Goal: Task Accomplishment & Management: Manage account settings

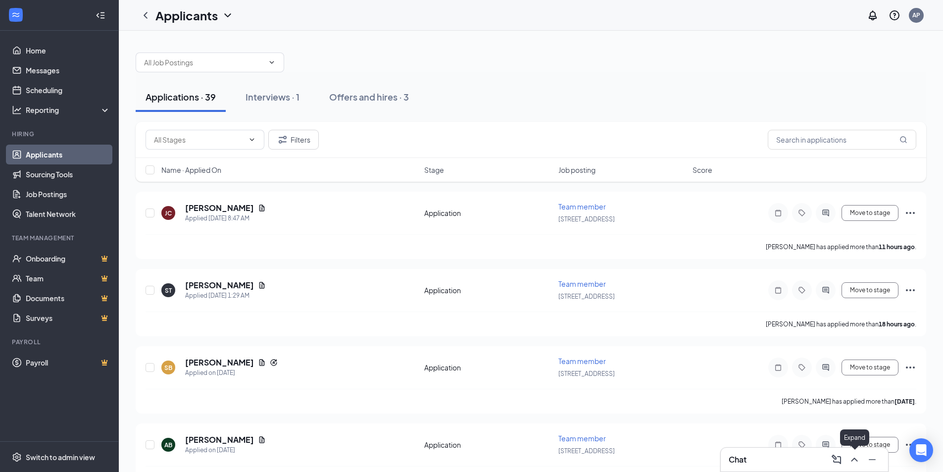
click at [853, 459] on icon "ChevronUp" at bounding box center [854, 460] width 6 height 4
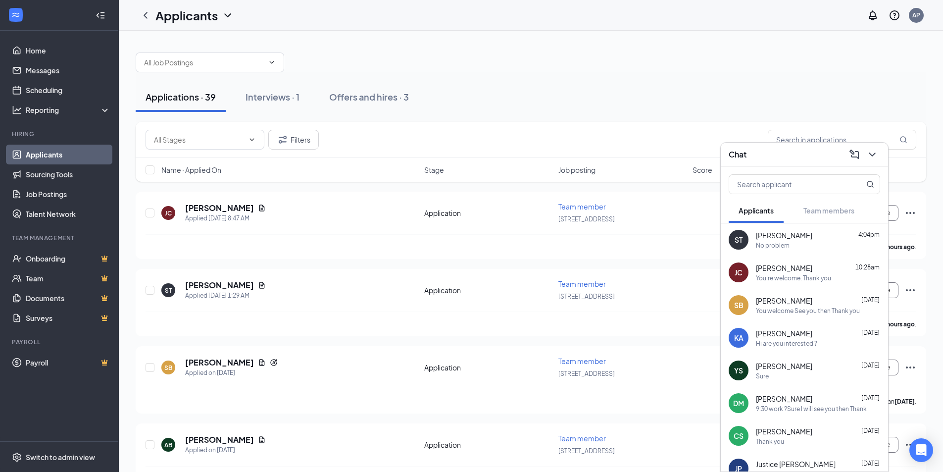
click at [818, 236] on div "Sarena Tyler 4:04pm" at bounding box center [818, 235] width 124 height 10
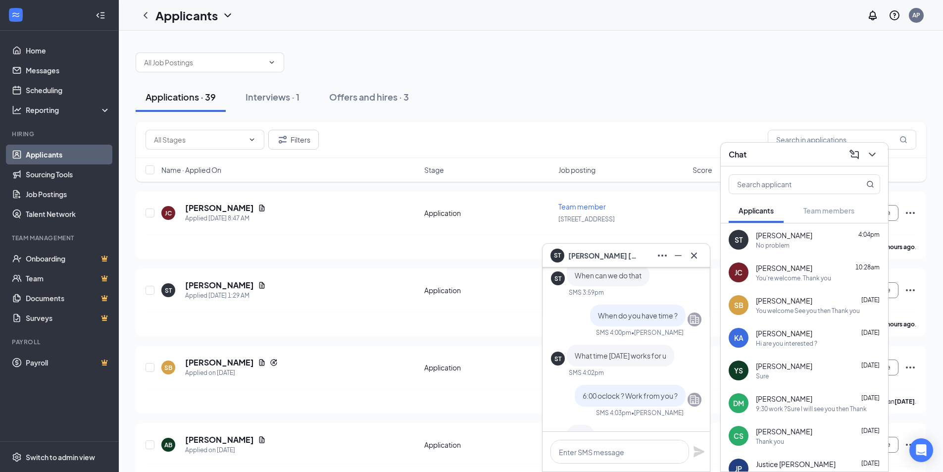
scroll to position [-149, 0]
click at [788, 278] on div "You're welcome. Thank you" at bounding box center [793, 278] width 75 height 8
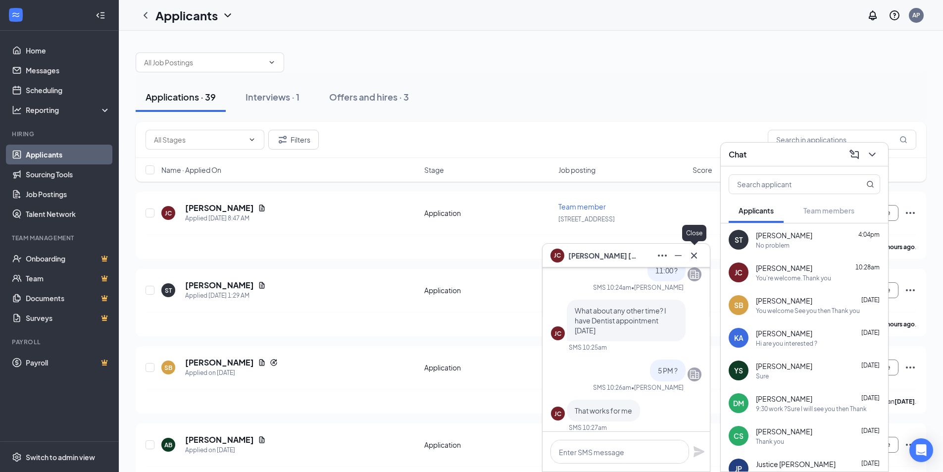
click at [693, 251] on icon "Cross" at bounding box center [694, 256] width 12 height 12
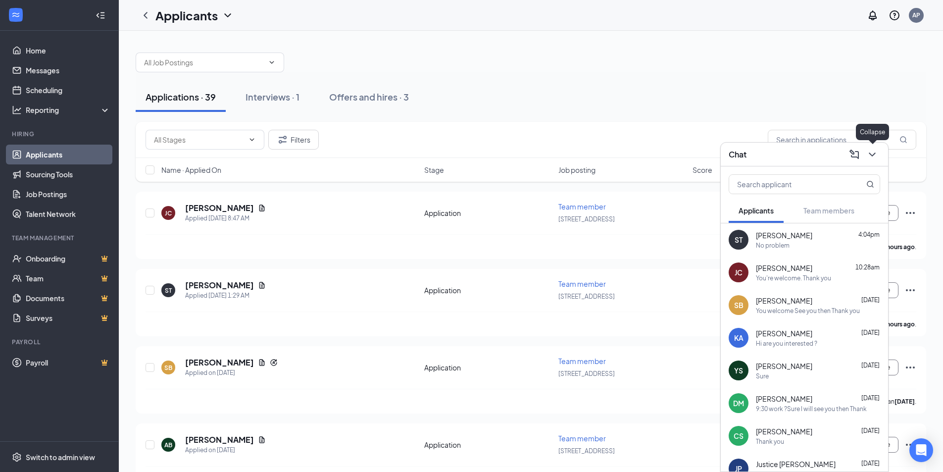
click at [877, 154] on icon "ChevronDown" at bounding box center [873, 155] width 12 height 12
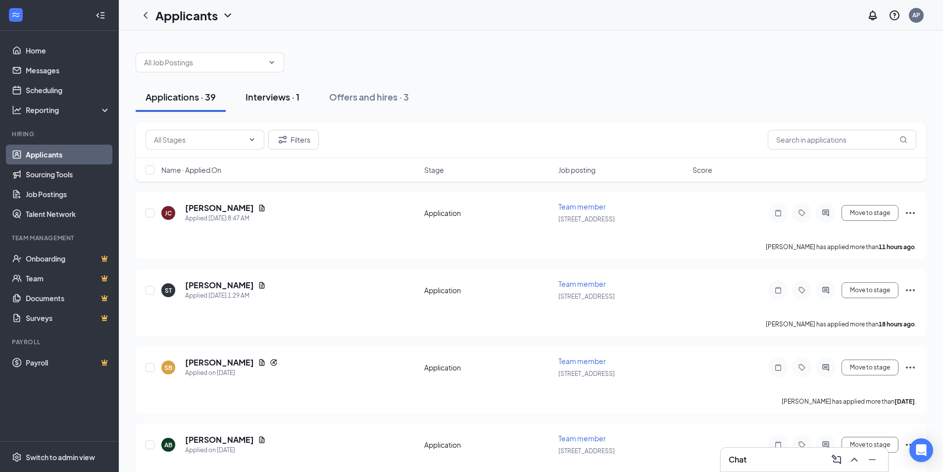
click at [270, 93] on div "Interviews · 1" at bounding box center [273, 97] width 54 height 12
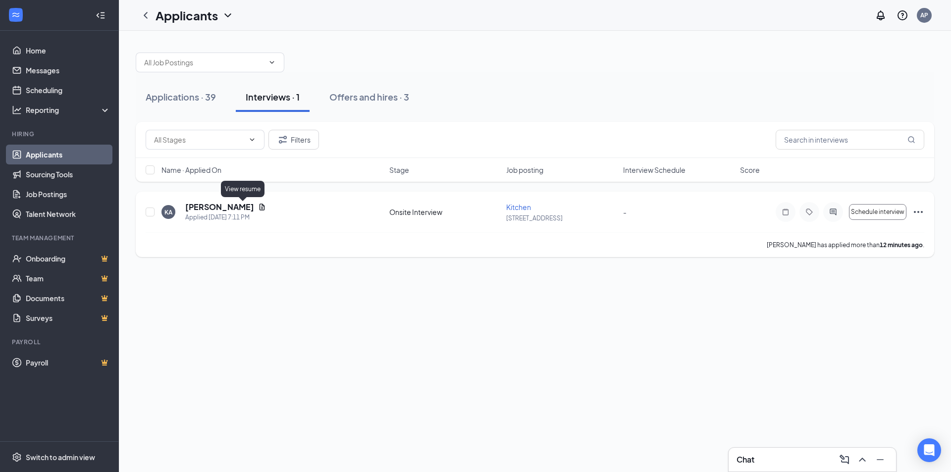
click at [258, 207] on icon "Document" at bounding box center [262, 207] width 8 height 8
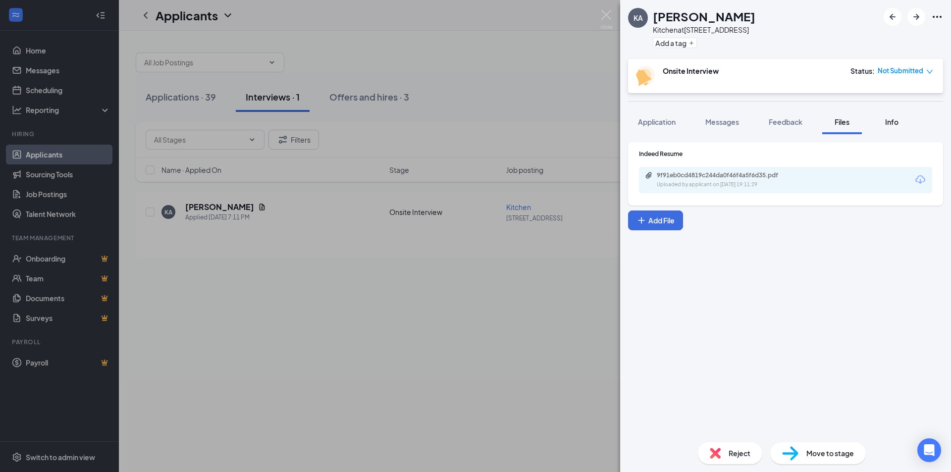
click at [893, 123] on span "Info" at bounding box center [891, 121] width 13 height 9
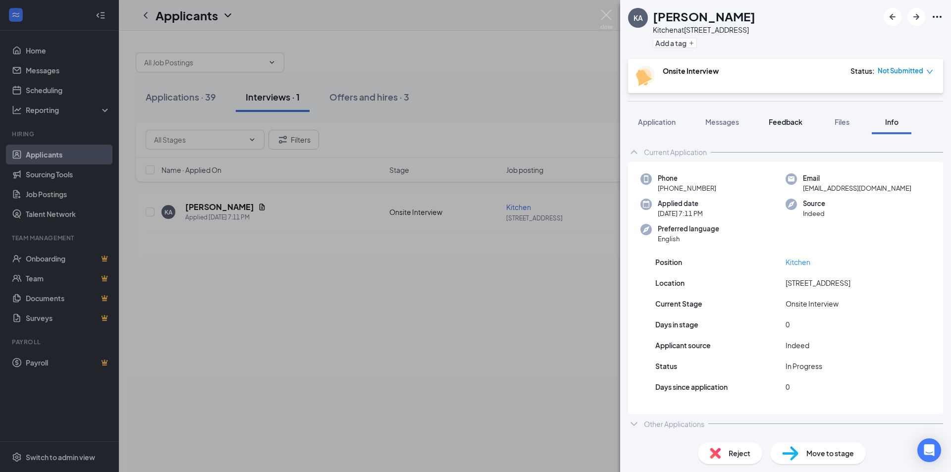
click at [781, 120] on span "Feedback" at bounding box center [786, 121] width 34 height 9
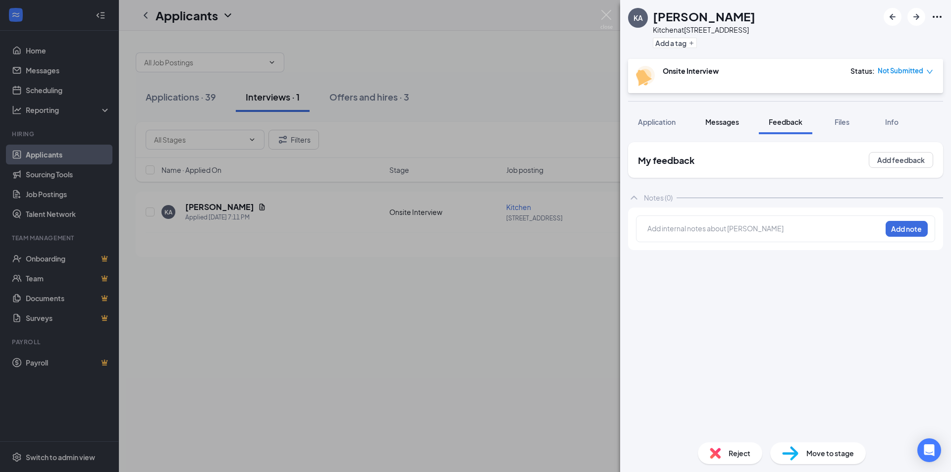
click at [723, 124] on span "Messages" at bounding box center [722, 121] width 34 height 9
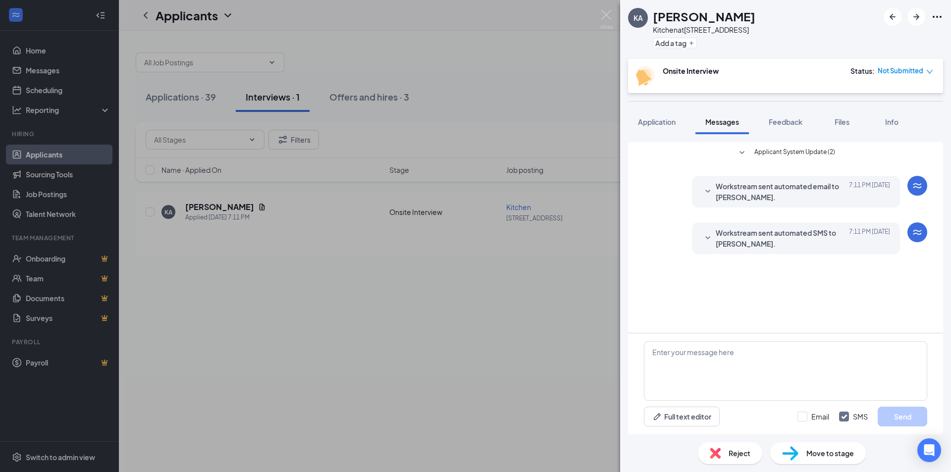
click at [930, 72] on icon "down" at bounding box center [929, 71] width 7 height 7
click at [930, 71] on icon "down" at bounding box center [929, 71] width 7 height 7
click at [537, 307] on div "KA Kaedyn Allen Kitchen at 914 Paducah Rd Add a tag Onsite Interview Status : N…" at bounding box center [475, 236] width 951 height 472
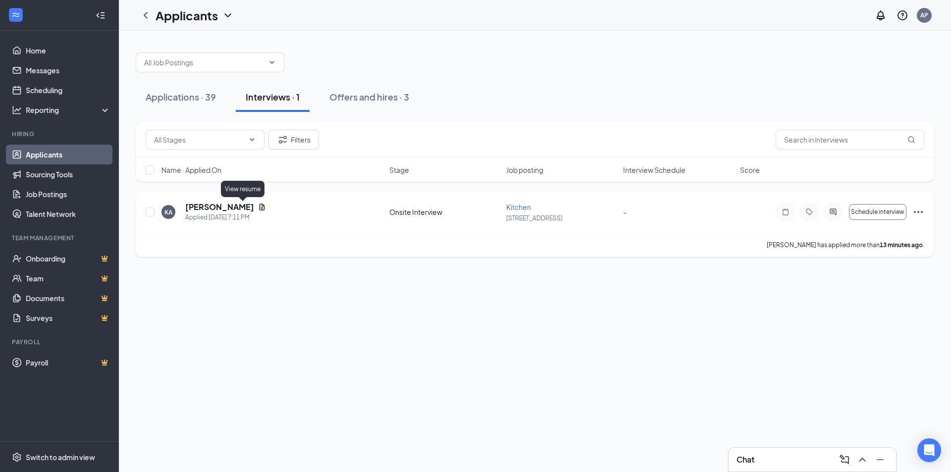
click at [260, 206] on icon "Document" at bounding box center [262, 207] width 5 height 6
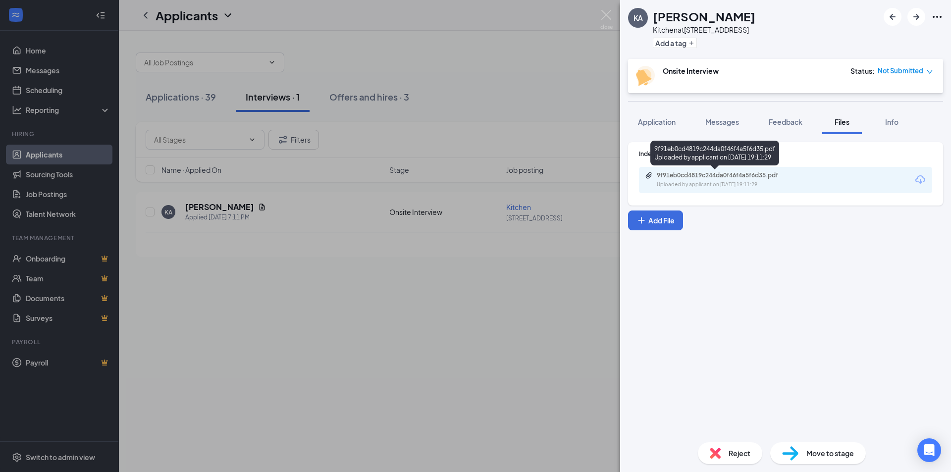
click at [675, 179] on div "9f91eb0cd4819c244da0f46f4a5f6d35.pdf" at bounding box center [726, 175] width 139 height 8
click at [572, 84] on div "KA Kaedyn Allen Kitchen at 914 Paducah Rd Add a tag Onsite Interview Status : N…" at bounding box center [475, 236] width 951 height 472
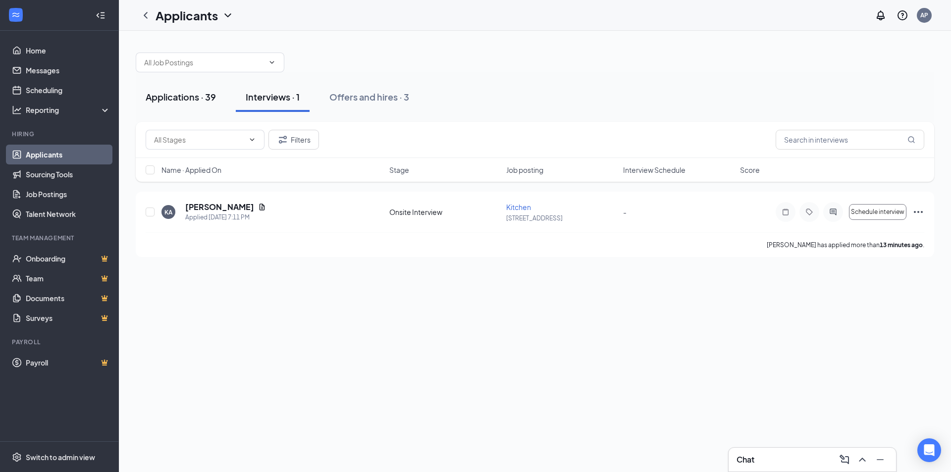
click at [158, 94] on div "Applications · 39" at bounding box center [181, 97] width 70 height 12
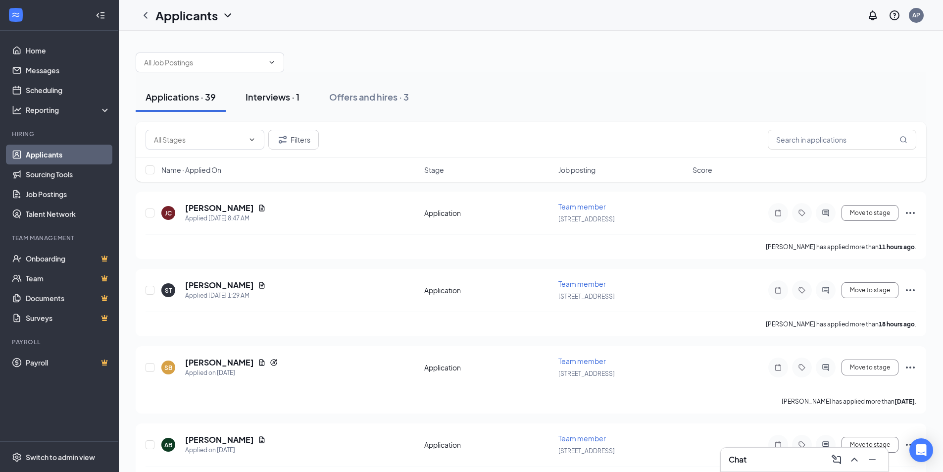
click at [256, 95] on div "Interviews · 1" at bounding box center [273, 97] width 54 height 12
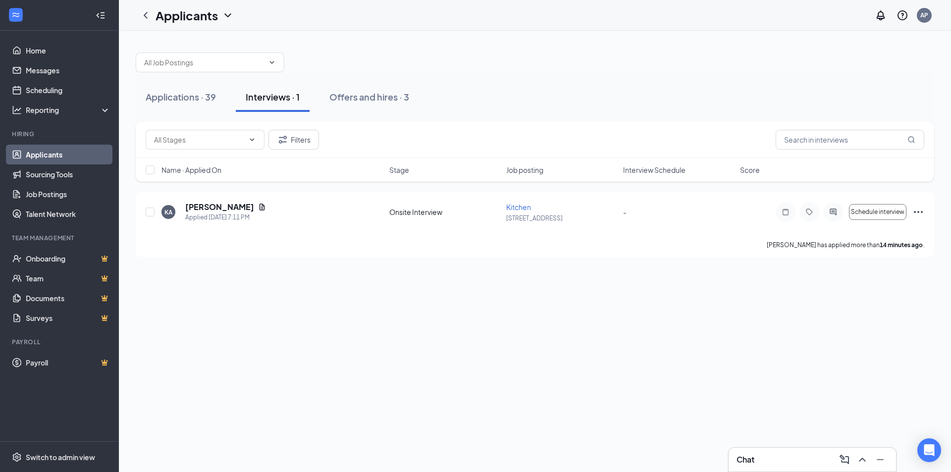
click at [230, 303] on div "Applications · 39 Interviews · 1 Offers and hires · 3 Filters Name · Applied On…" at bounding box center [535, 251] width 832 height 441
click at [394, 42] on div "Applications · 39 Interviews · 1 Offers and hires · 3 Filters Name · Applied On…" at bounding box center [535, 150] width 832 height 238
click at [159, 104] on button "Applications · 39" at bounding box center [181, 97] width 90 height 30
